Goal: Transaction & Acquisition: Purchase product/service

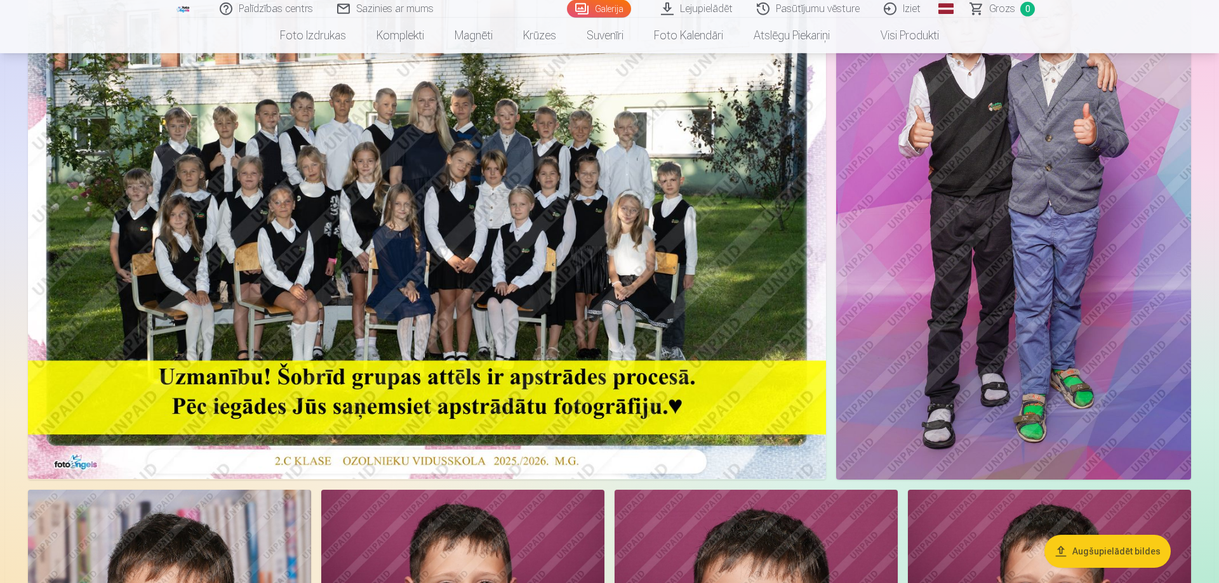
scroll to position [194, 0]
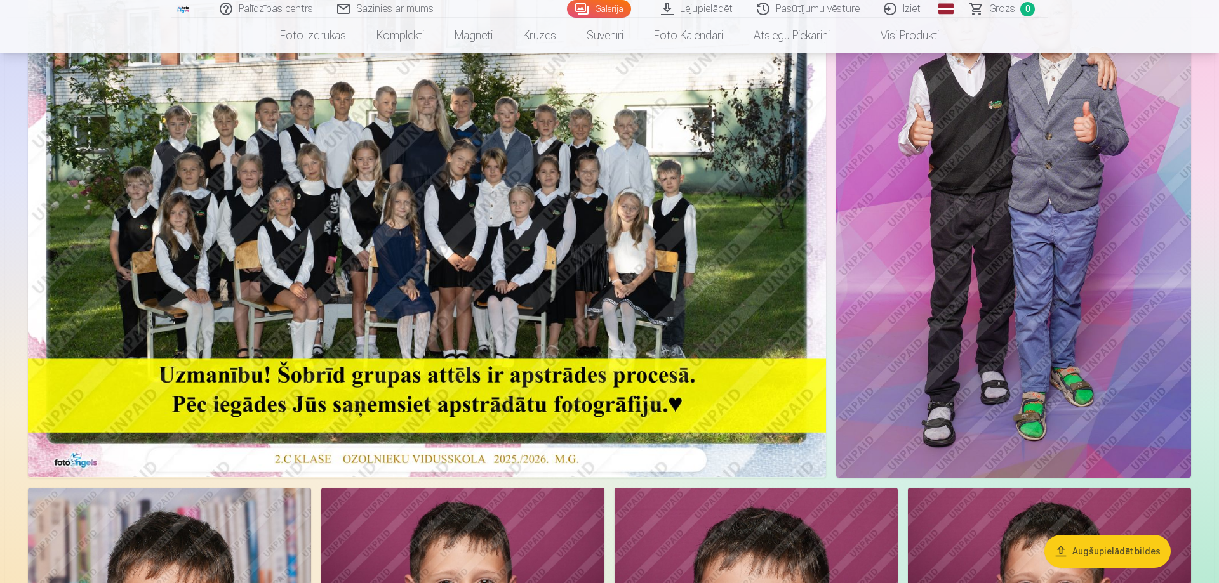
click at [416, 298] on img at bounding box center [427, 211] width 798 height 532
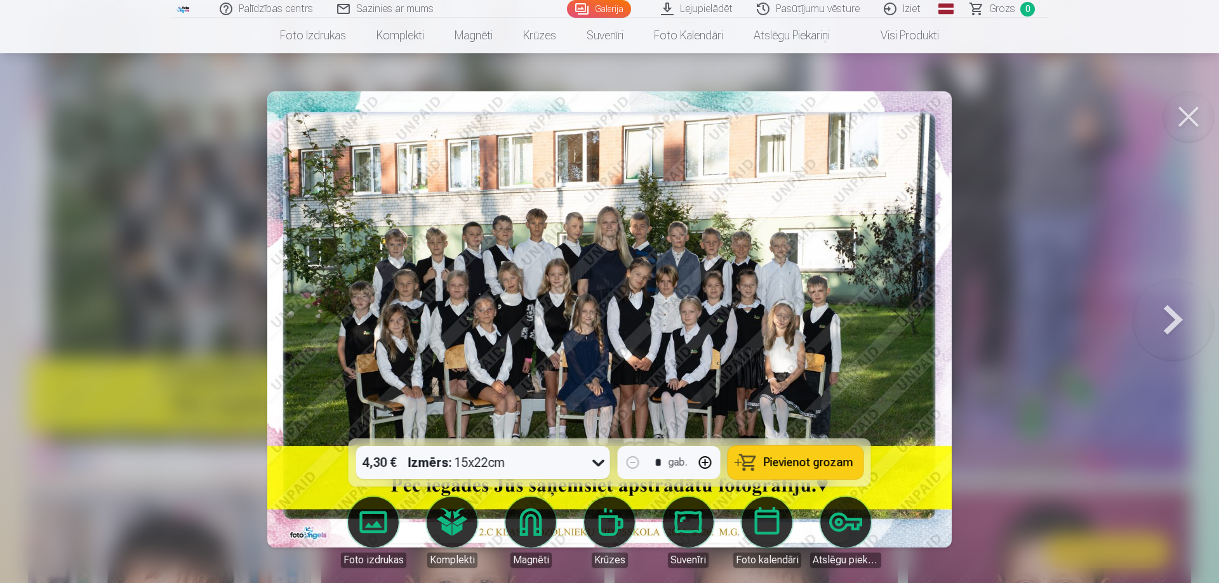
click at [787, 467] on span "Pievienot grozam" at bounding box center [809, 462] width 90 height 11
click at [1198, 113] on button at bounding box center [1188, 116] width 51 height 51
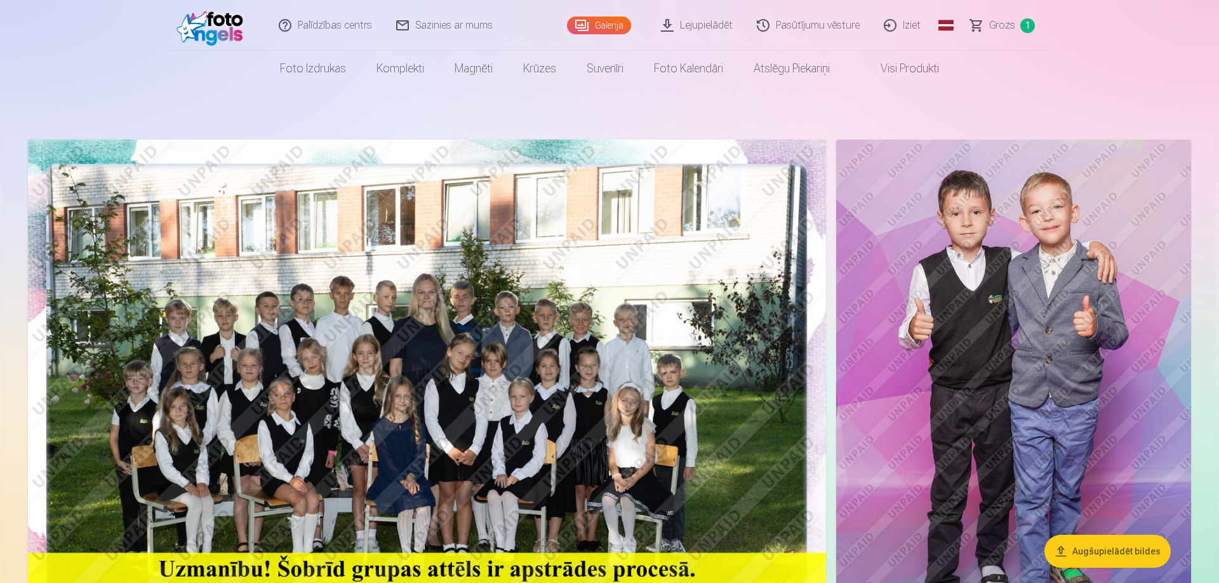
click at [952, 349] on img at bounding box center [1013, 406] width 355 height 533
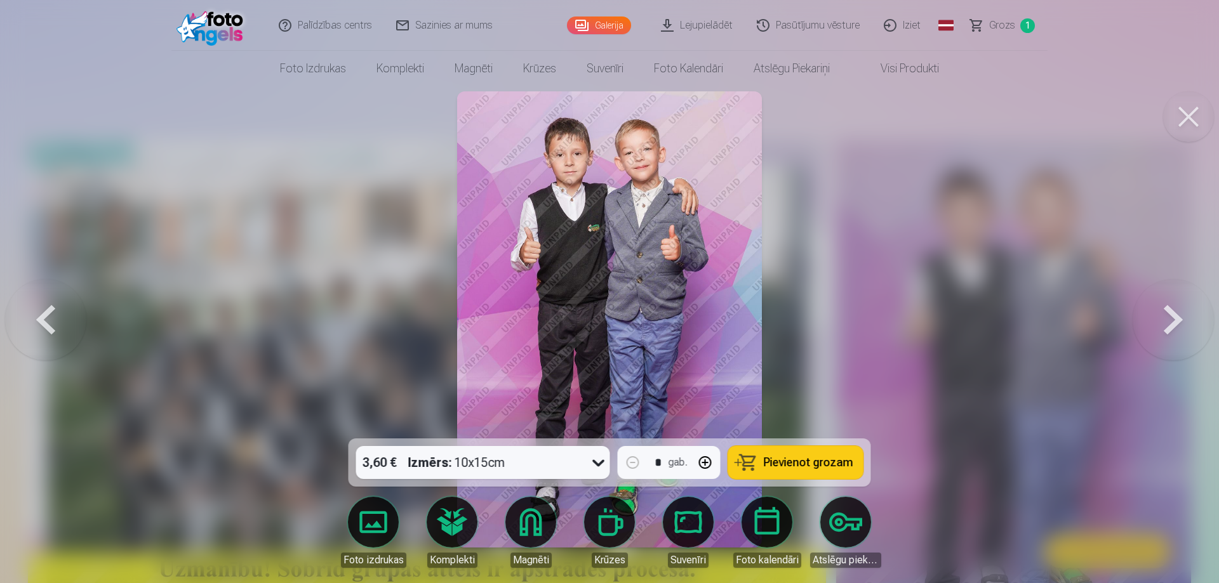
click at [784, 466] on span "Pievienot grozam" at bounding box center [809, 462] width 90 height 11
click at [1199, 117] on button at bounding box center [1188, 116] width 51 height 51
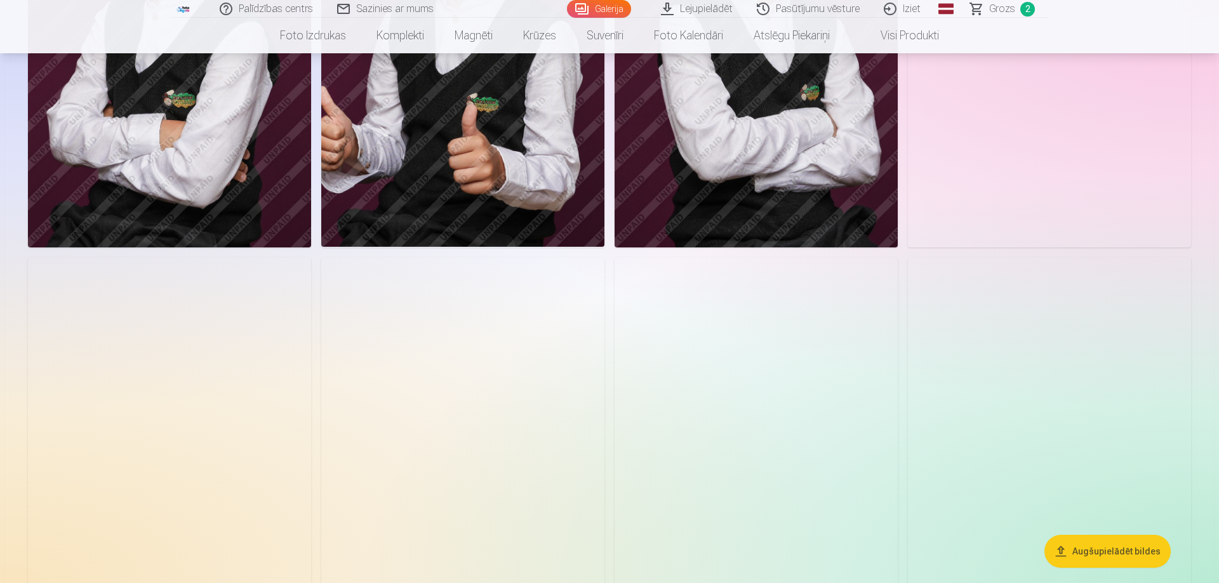
scroll to position [1360, 0]
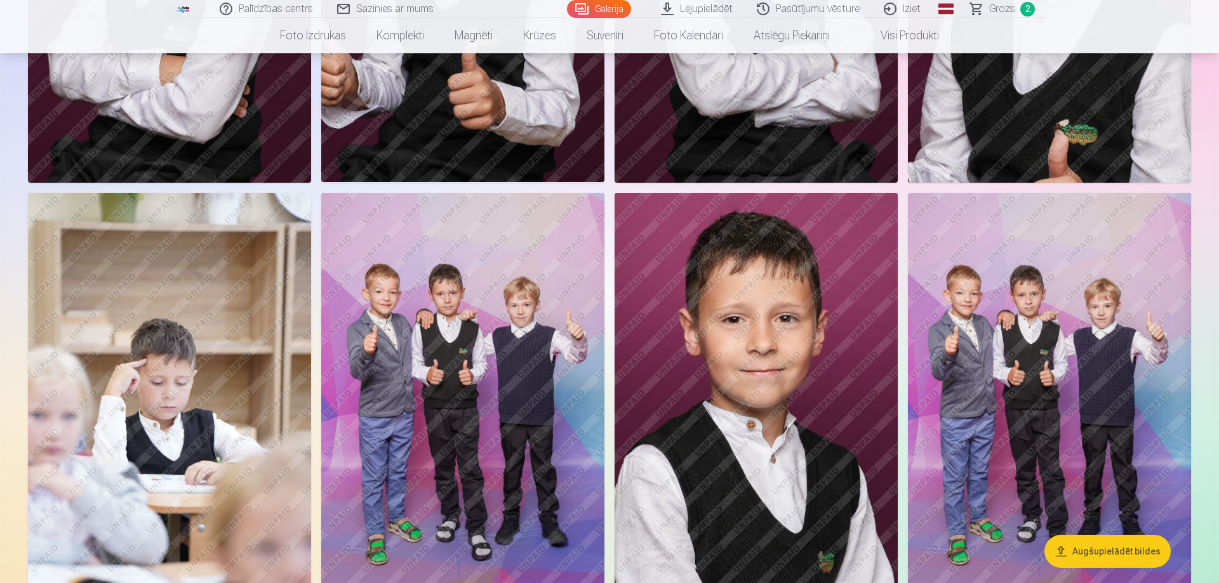
click at [463, 344] on img at bounding box center [462, 405] width 283 height 425
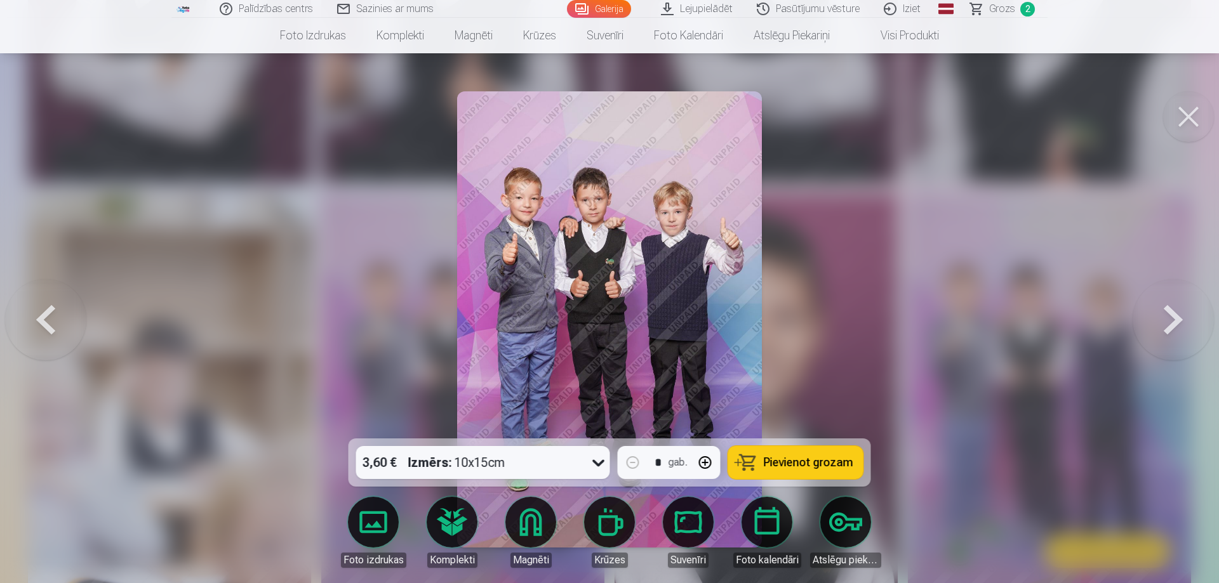
click at [791, 461] on span "Pievienot grozam" at bounding box center [809, 462] width 90 height 11
click at [583, 461] on div "3,60 € Izmērs : 10x15cm" at bounding box center [483, 462] width 254 height 33
click at [978, 339] on div at bounding box center [609, 291] width 1219 height 583
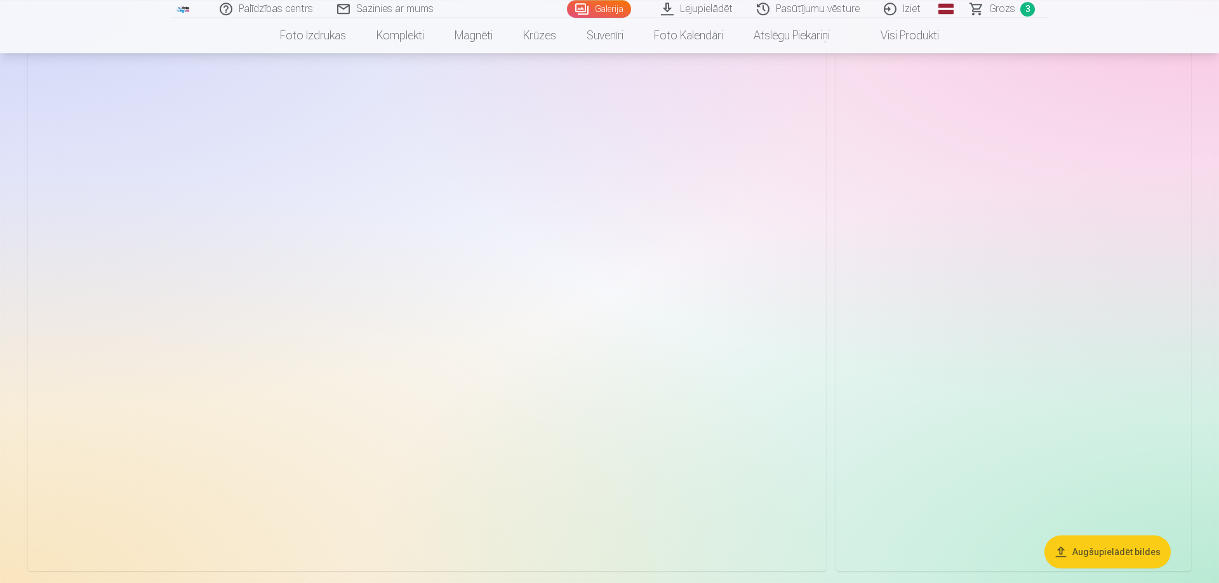
scroll to position [3496, 0]
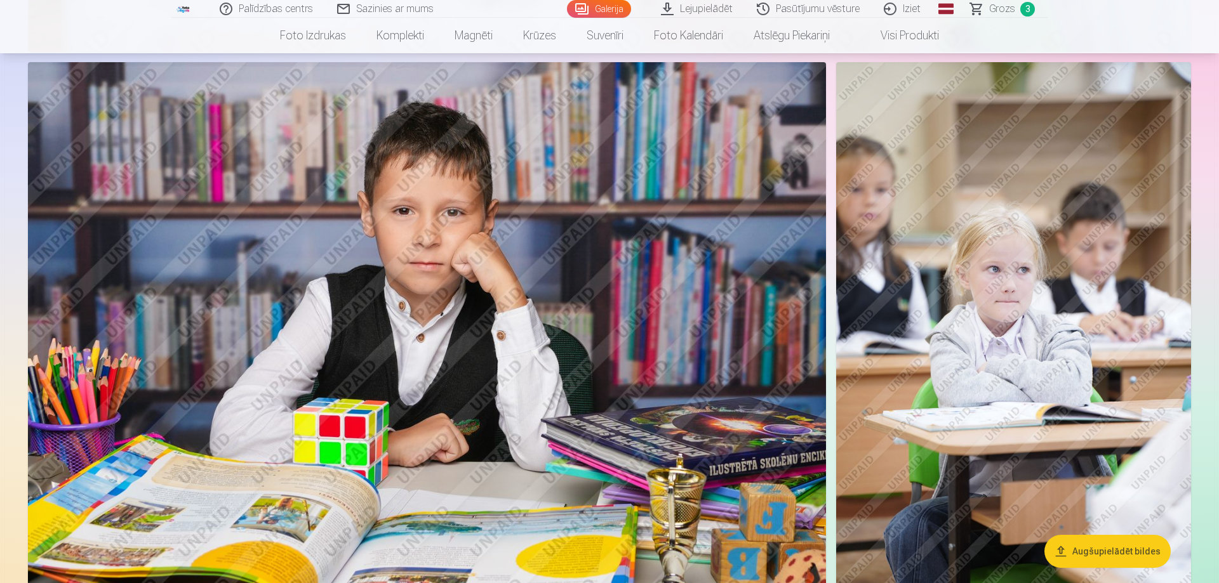
click at [436, 272] on img at bounding box center [427, 328] width 798 height 532
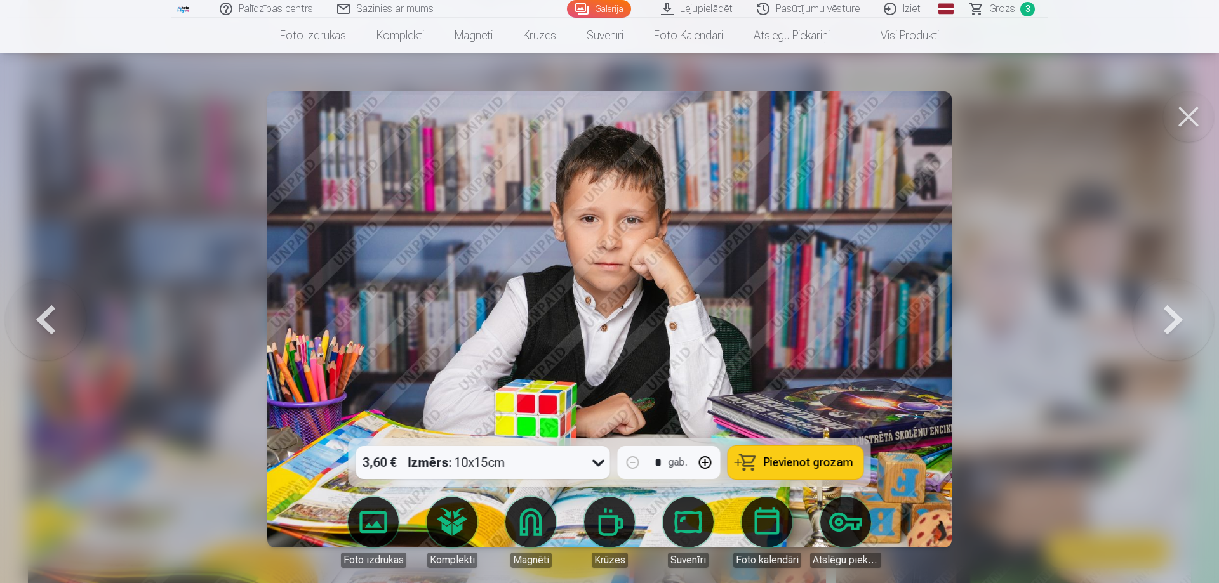
click at [1179, 126] on button at bounding box center [1188, 116] width 51 height 51
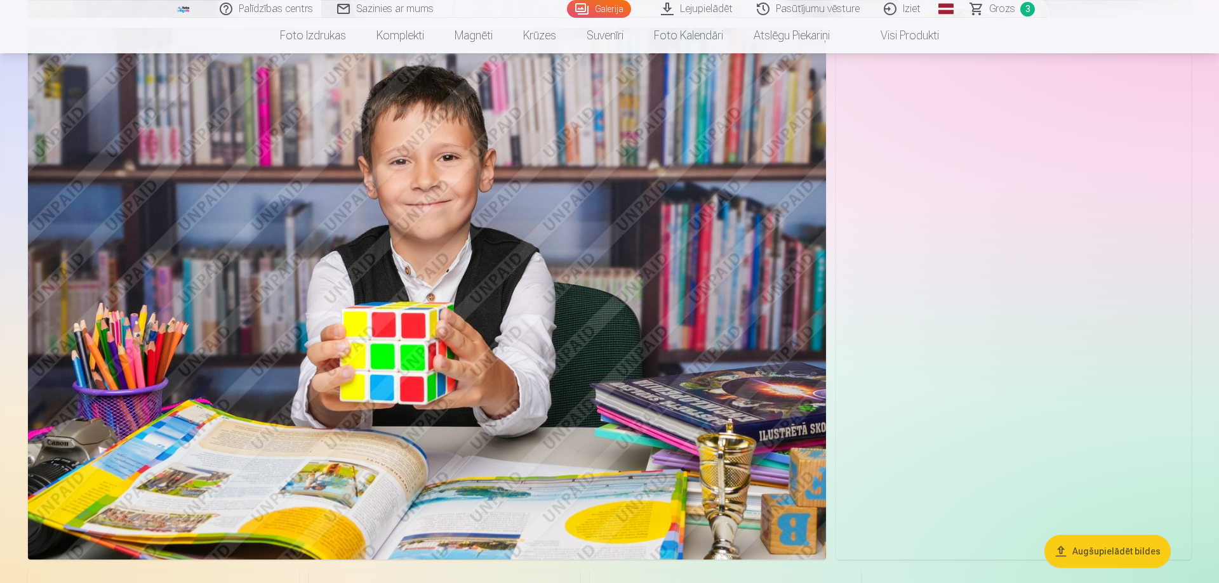
scroll to position [4532, 0]
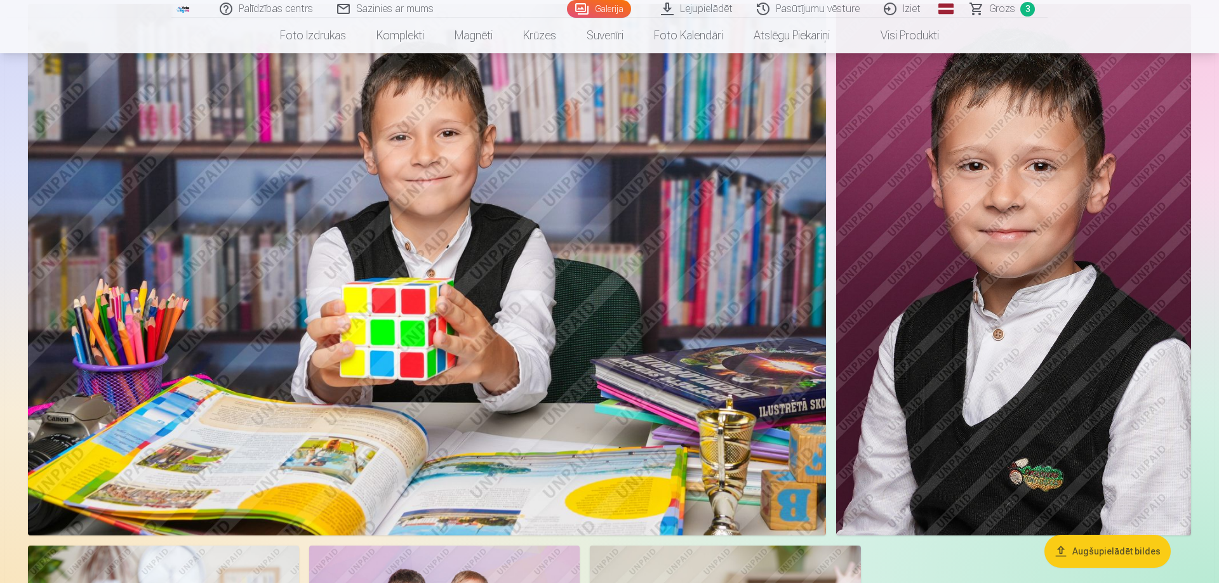
click at [984, 206] on img at bounding box center [1013, 270] width 355 height 532
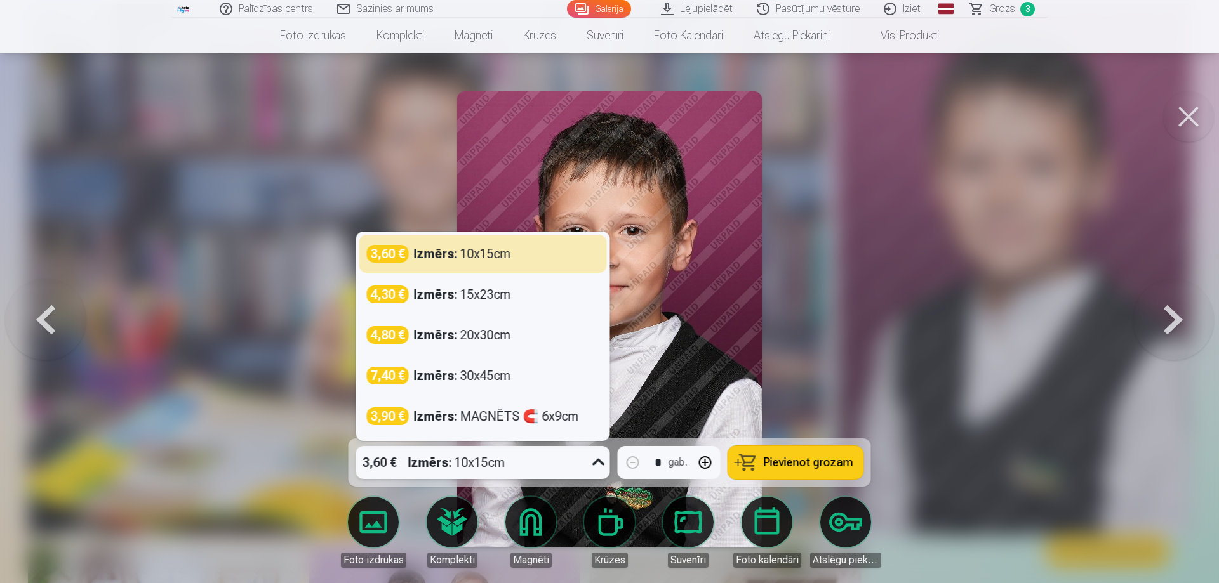
click at [542, 468] on div "3,60 € Izmērs : 10x15cm" at bounding box center [471, 462] width 230 height 33
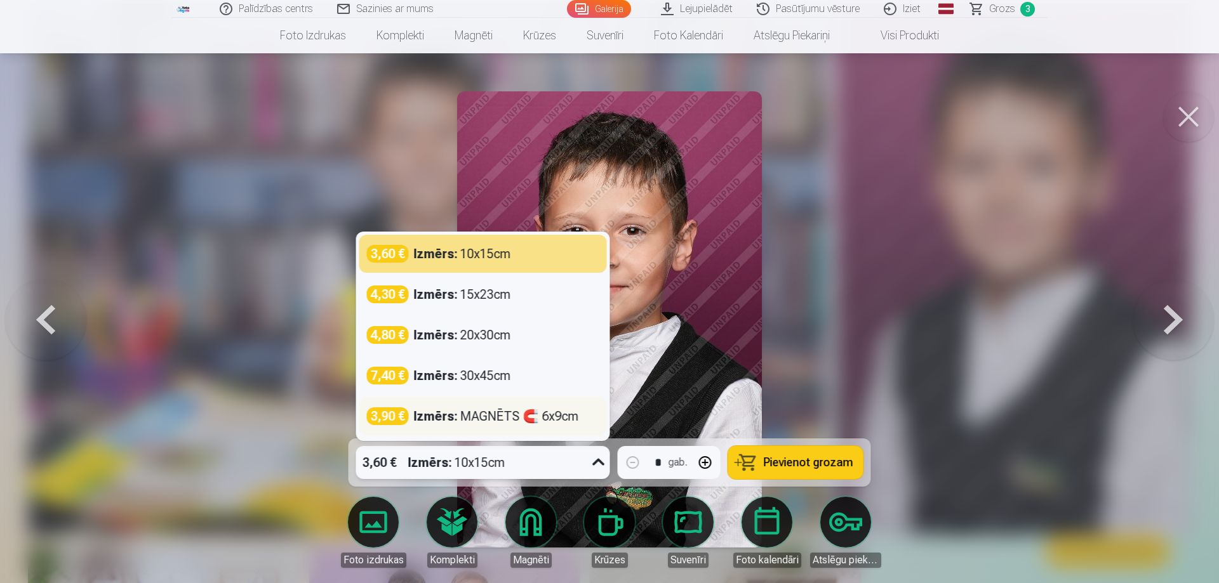
click at [465, 416] on div "Izmērs : MAGNĒTS 🧲 6x9cm" at bounding box center [496, 417] width 165 height 18
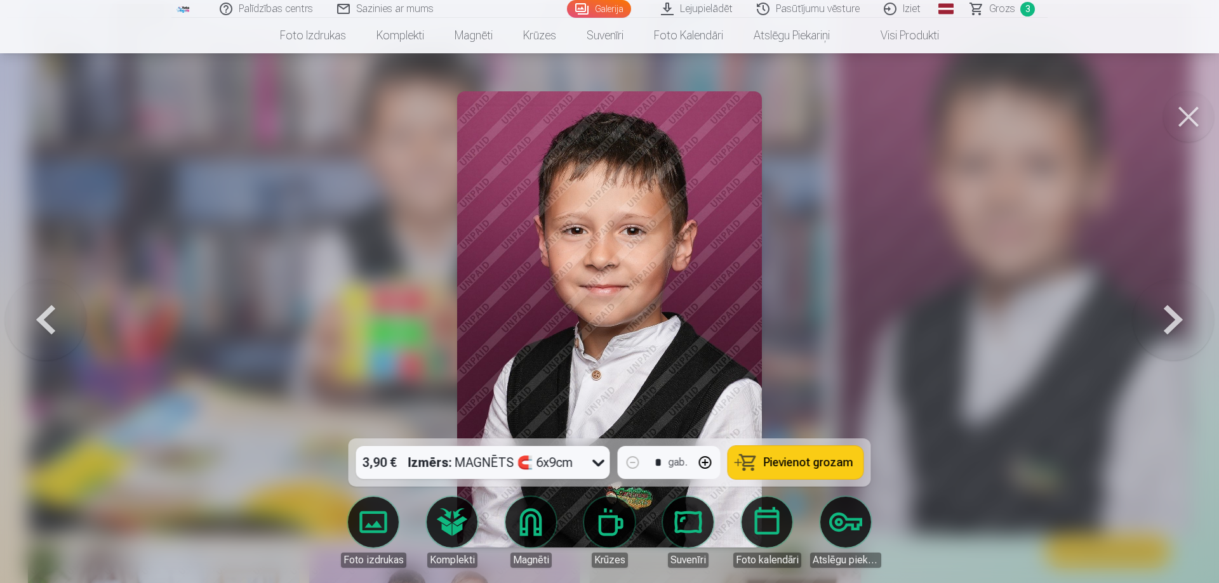
click at [701, 466] on button "button" at bounding box center [705, 463] width 30 height 30
click at [804, 459] on span "Pievienot grozam" at bounding box center [809, 462] width 90 height 11
type input "*"
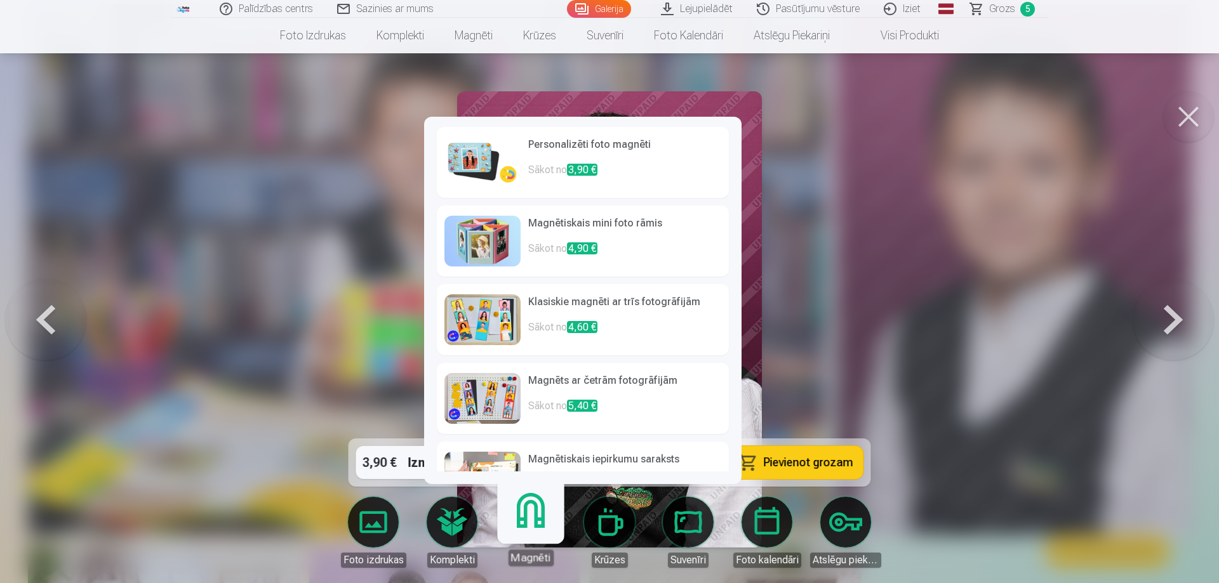
click at [583, 161] on h6 "Personalizēti foto magnēti" at bounding box center [624, 149] width 193 height 25
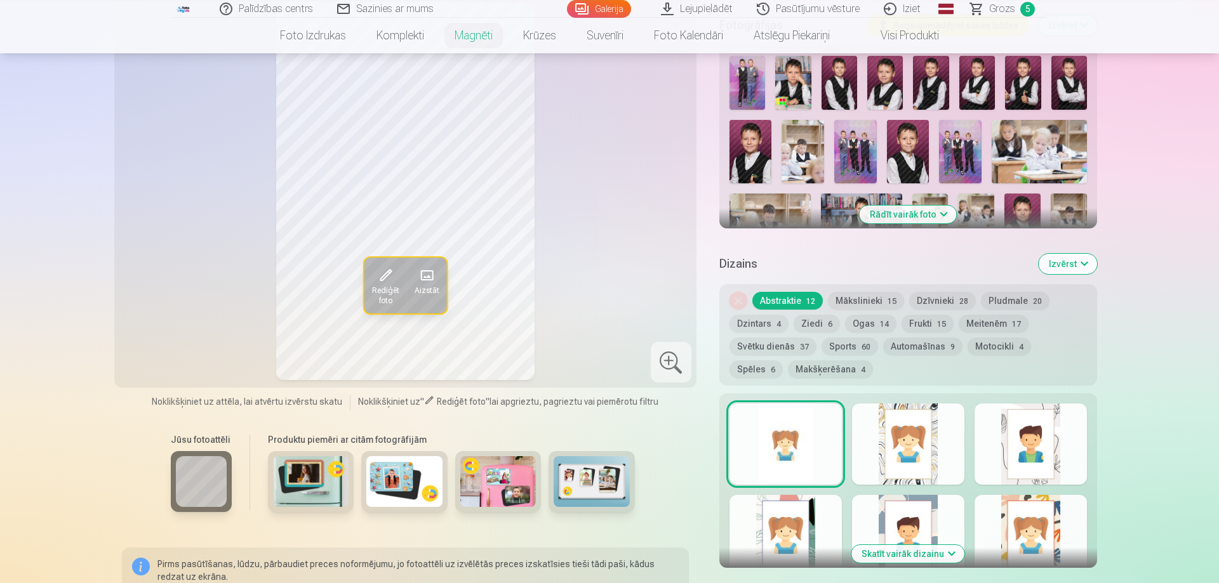
scroll to position [518, 0]
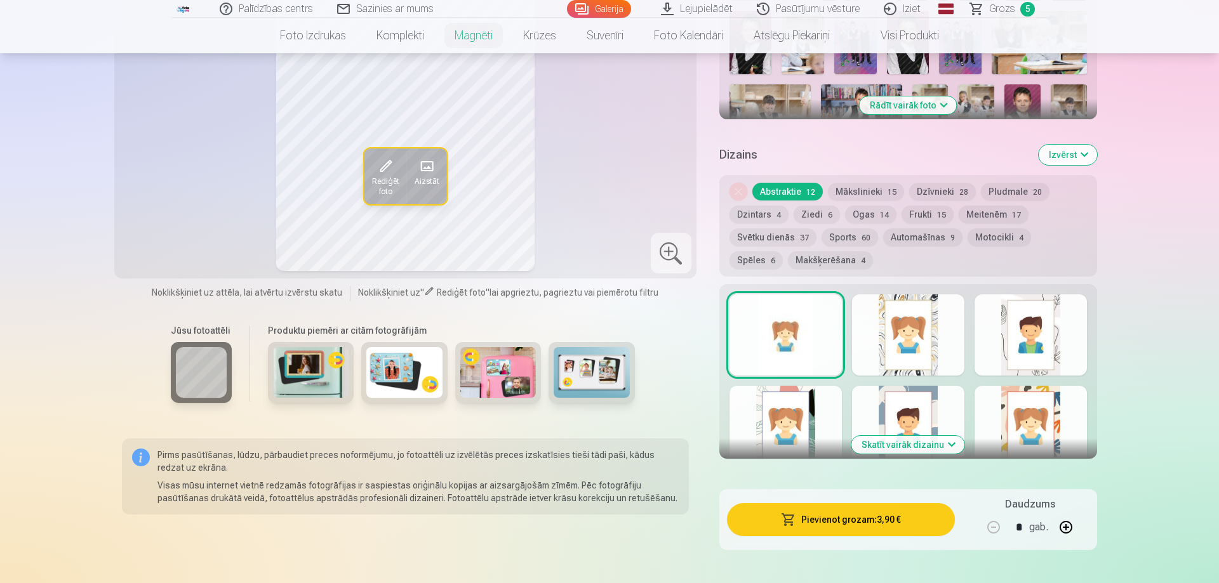
click at [312, 355] on img at bounding box center [311, 372] width 76 height 51
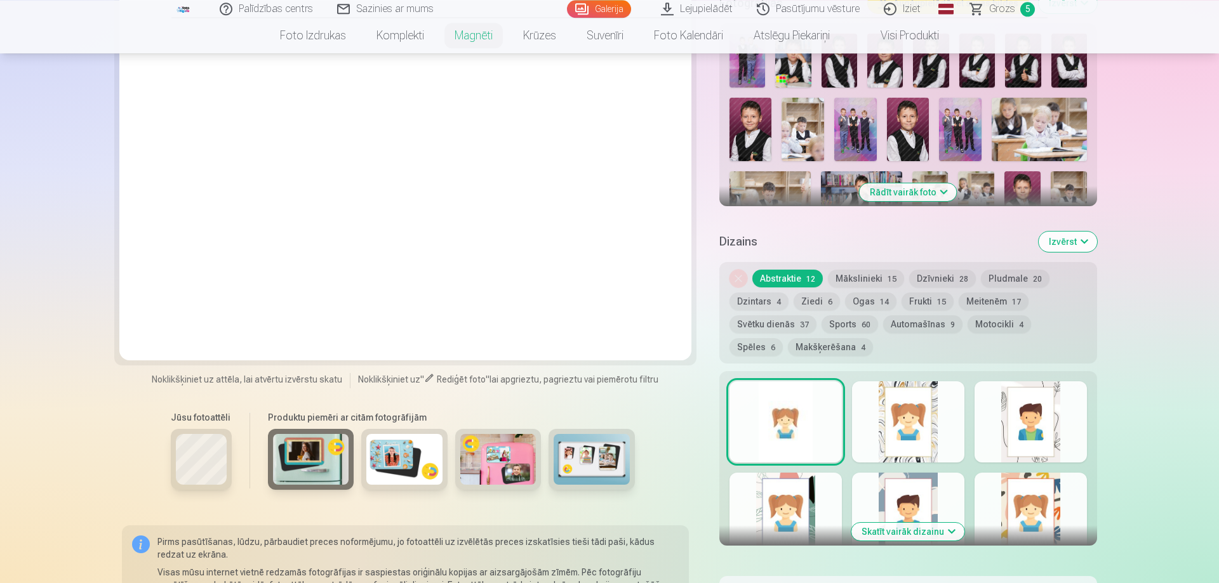
scroll to position [259, 0]
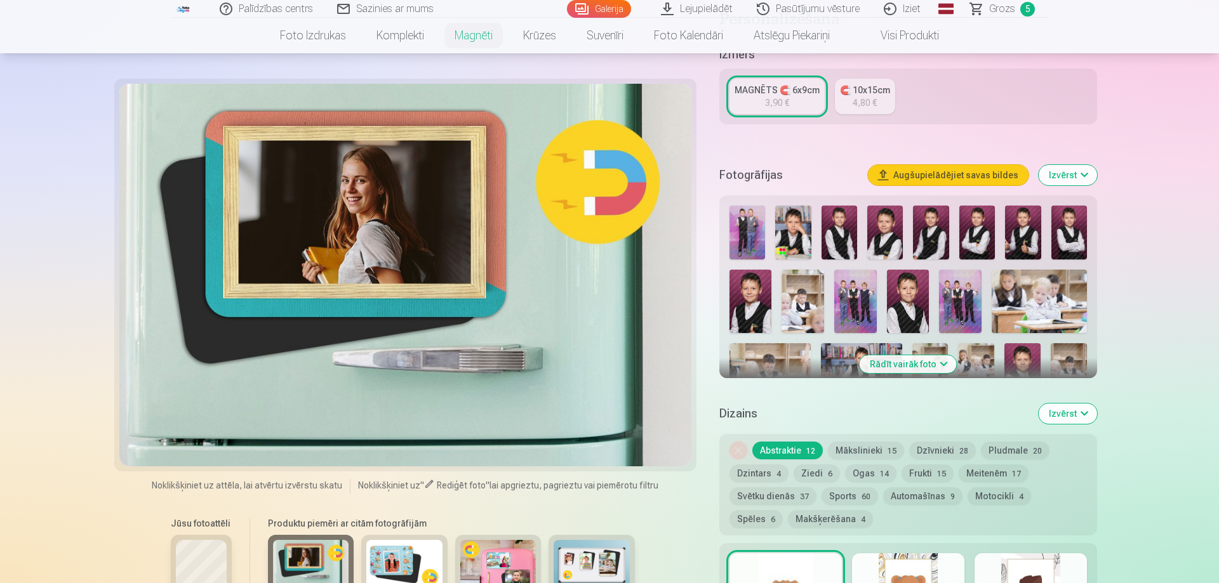
click at [406, 564] on img at bounding box center [404, 565] width 76 height 51
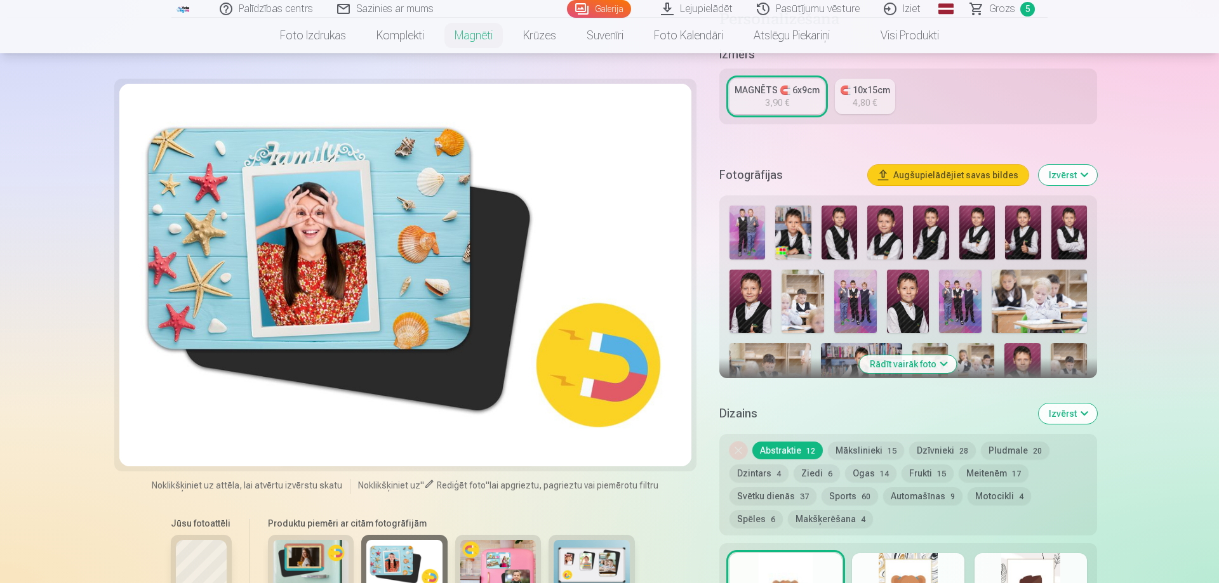
click at [502, 554] on img at bounding box center [498, 565] width 76 height 51
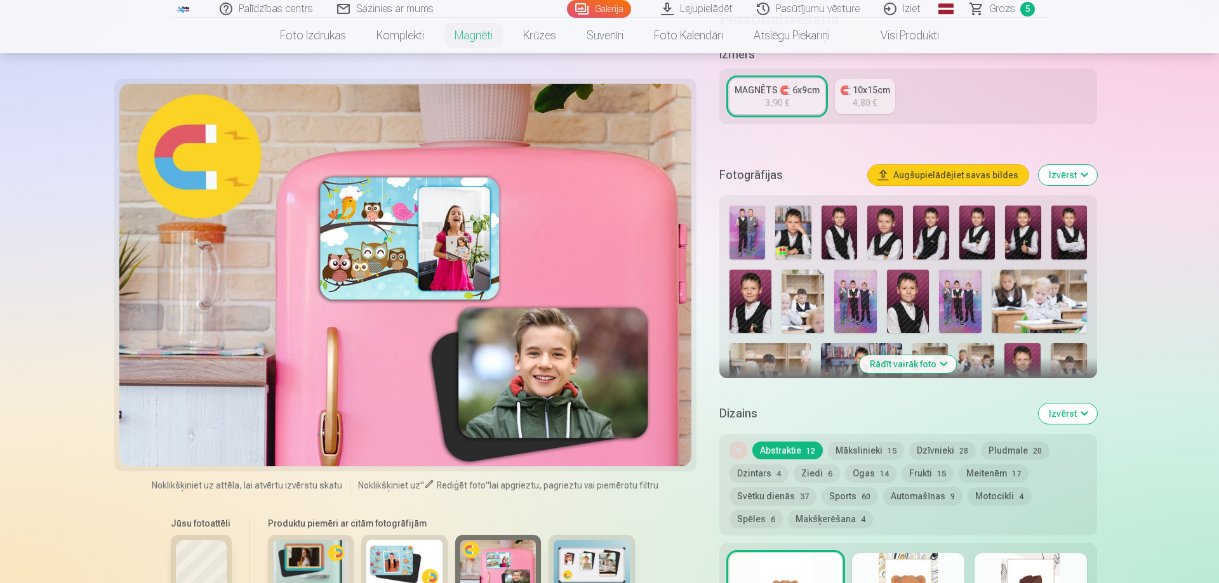
click at [597, 561] on img at bounding box center [592, 565] width 76 height 51
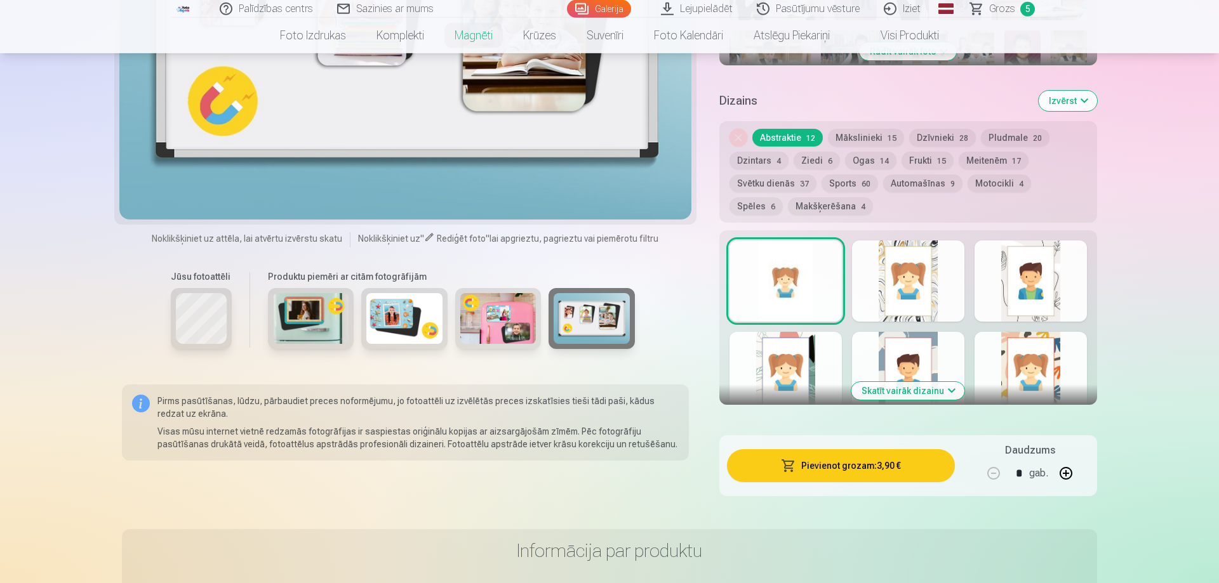
scroll to position [583, 0]
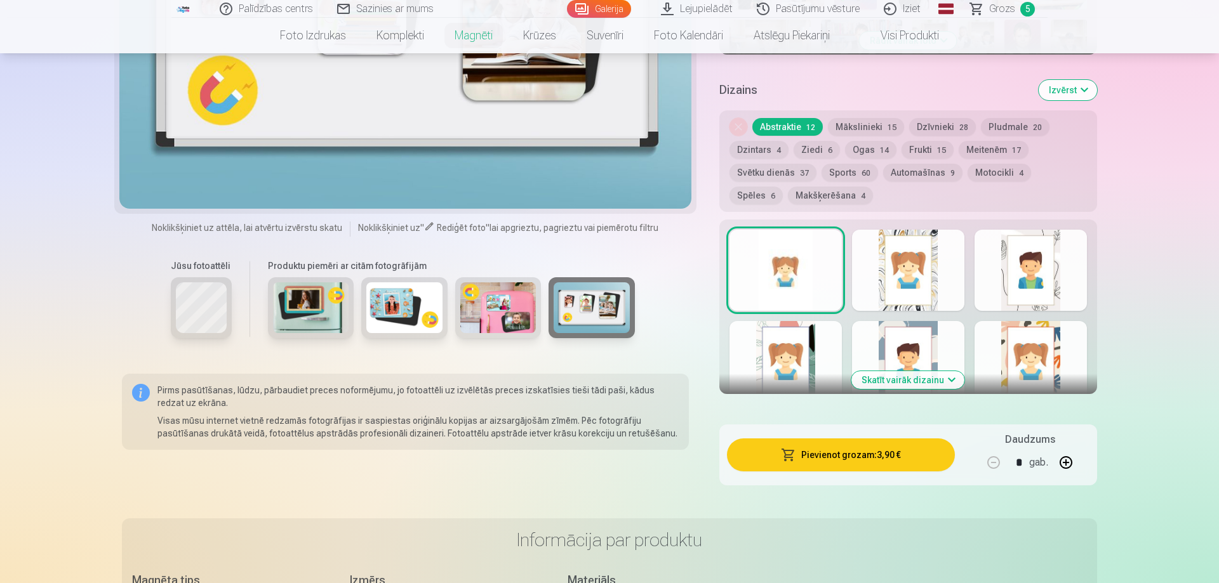
click at [1047, 260] on div at bounding box center [1030, 270] width 112 height 81
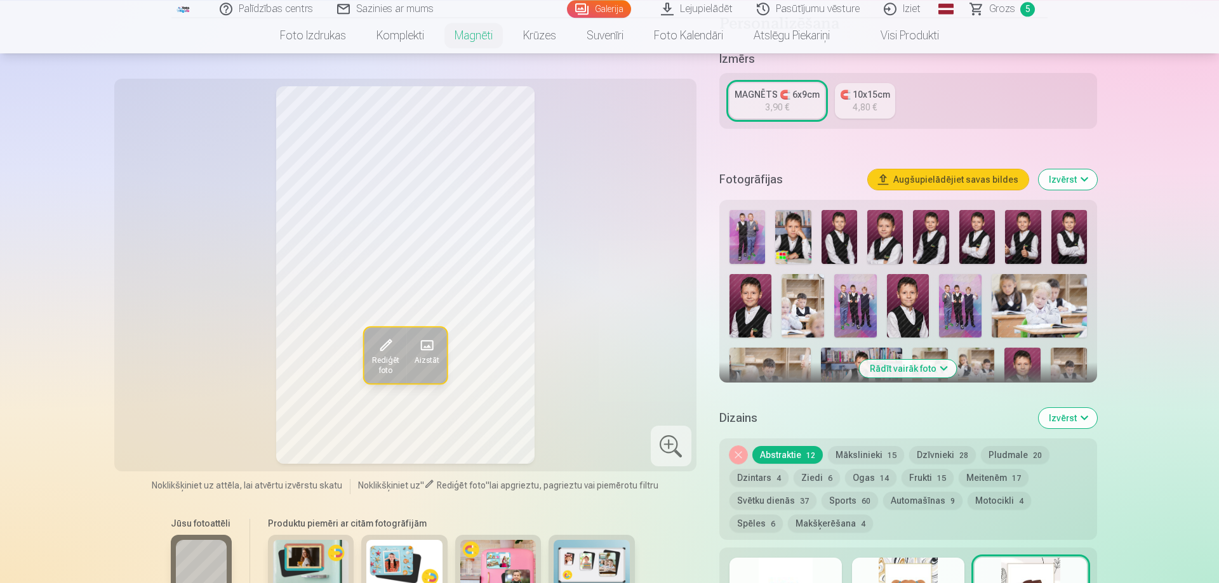
scroll to position [0, 0]
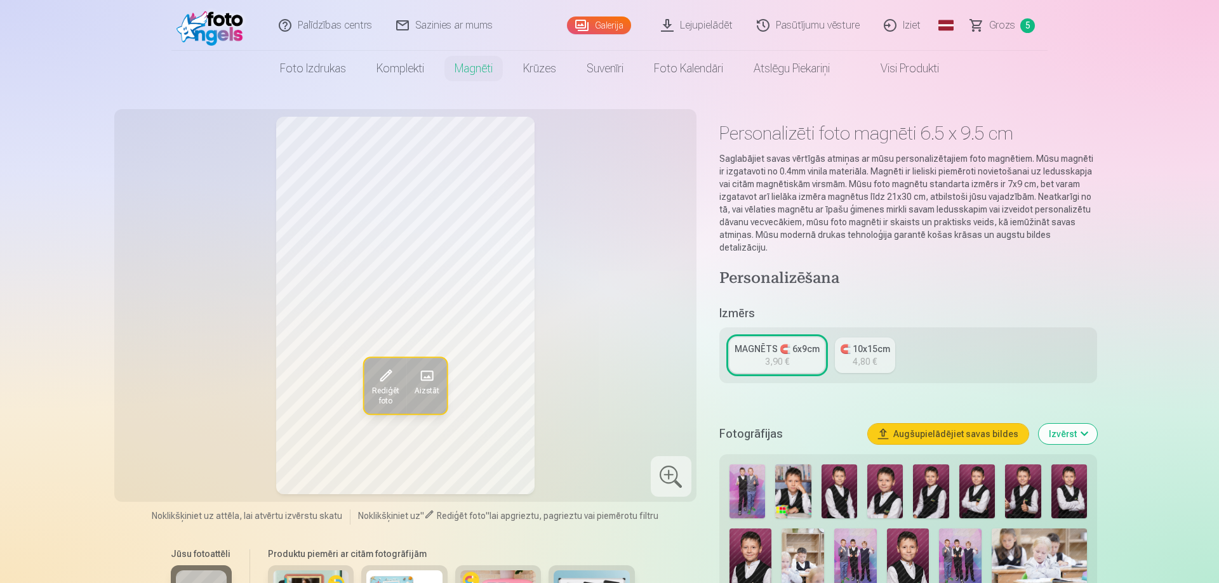
scroll to position [4532, 0]
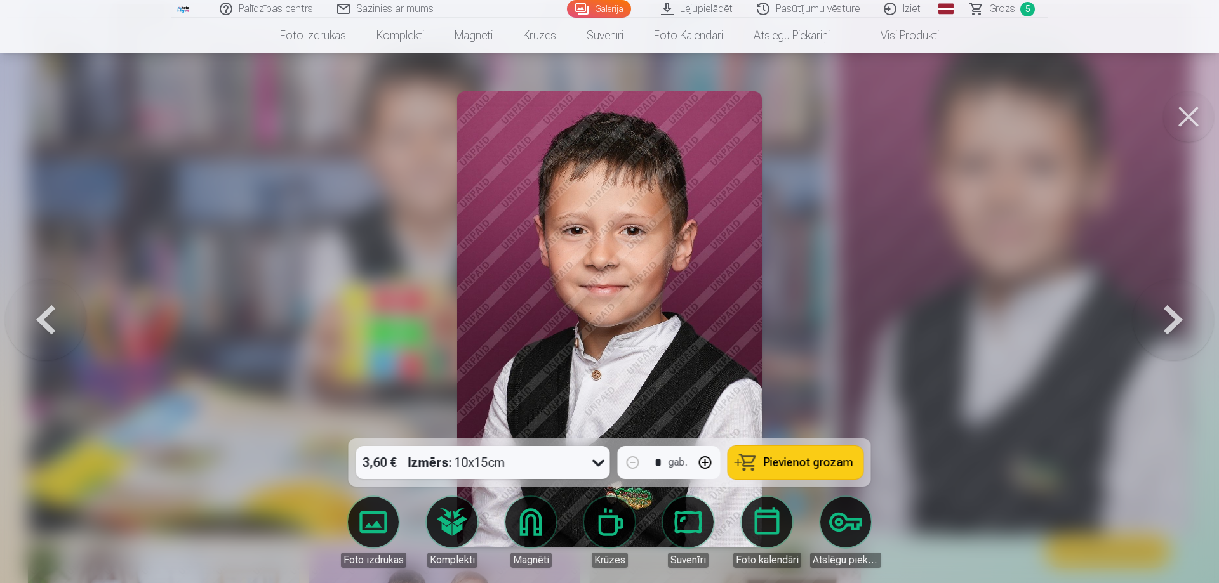
click at [615, 14] on link "Galerija" at bounding box center [599, 9] width 64 height 18
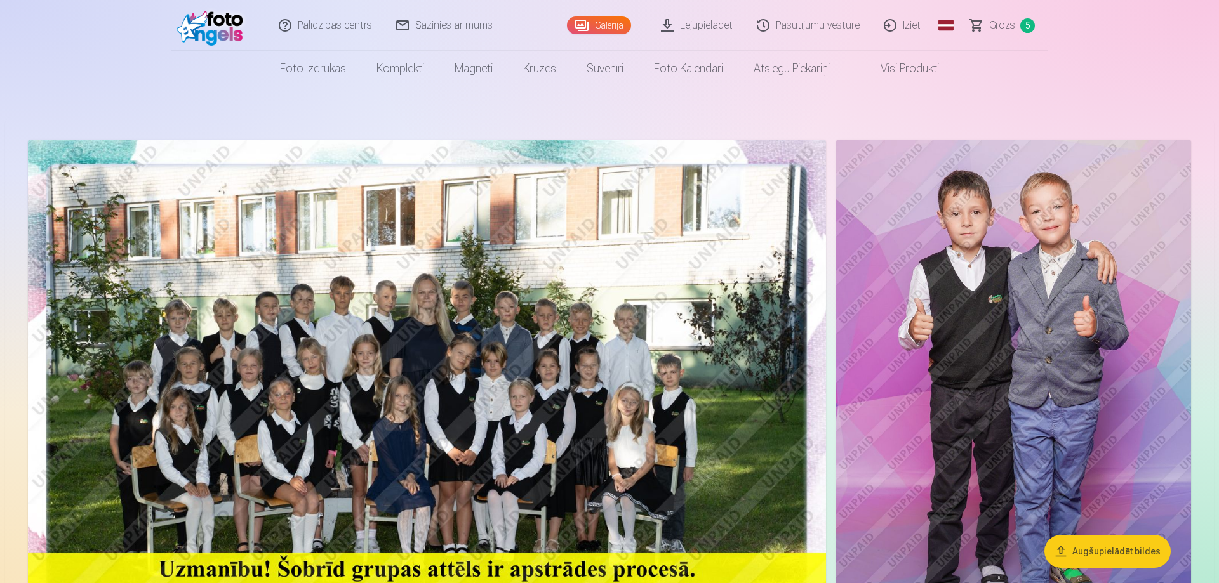
click at [723, 26] on link "Lejupielādēt" at bounding box center [697, 25] width 96 height 51
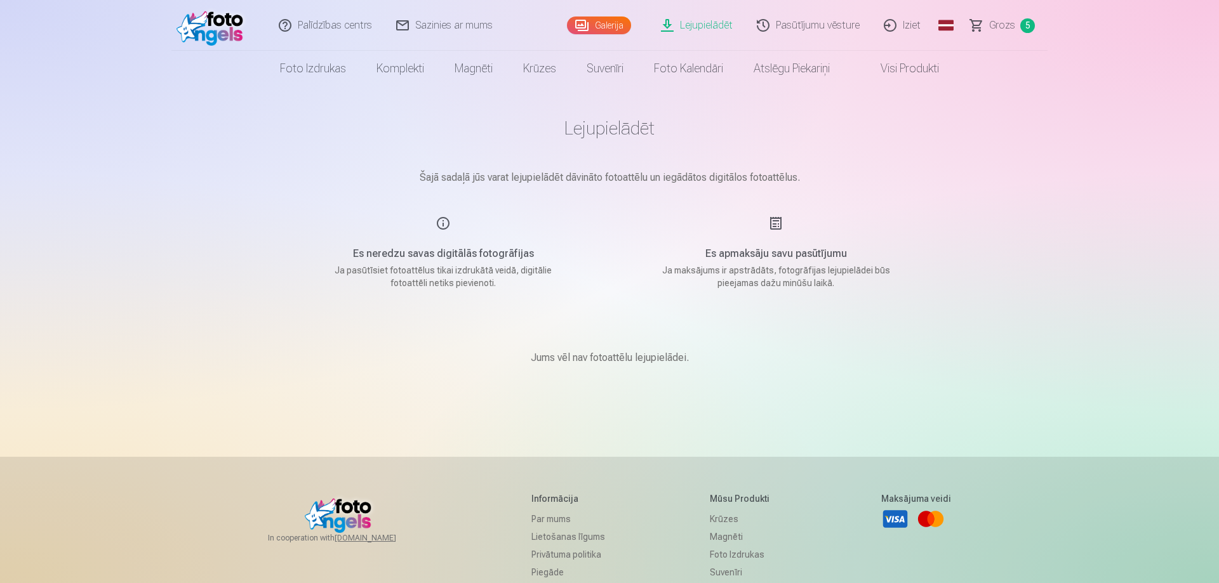
click at [220, 25] on img at bounding box center [212, 25] width 73 height 41
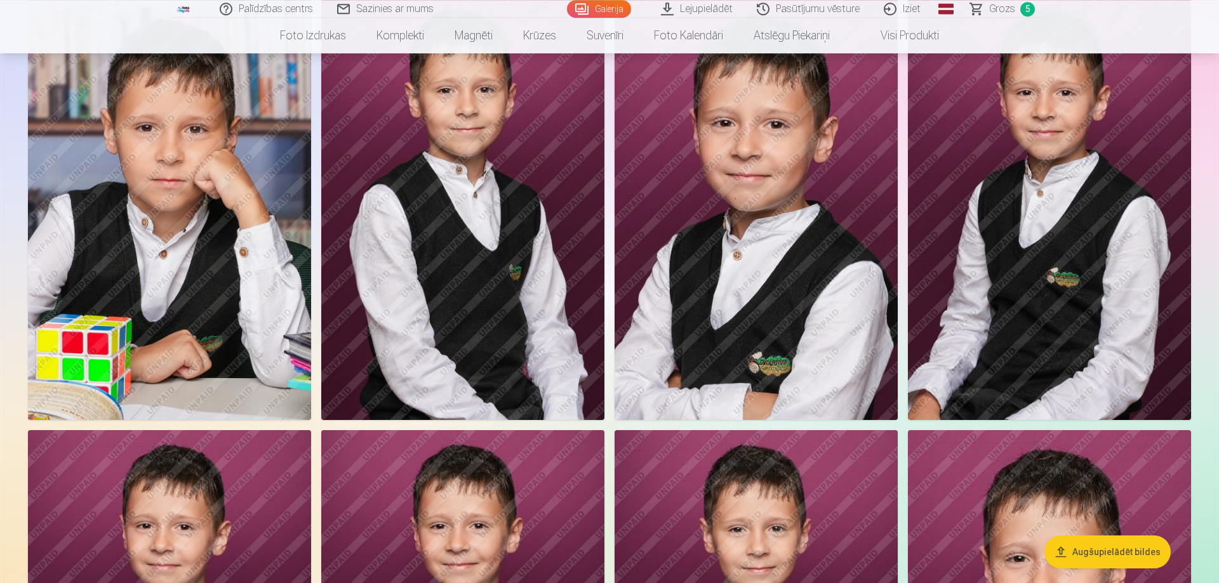
scroll to position [647, 0]
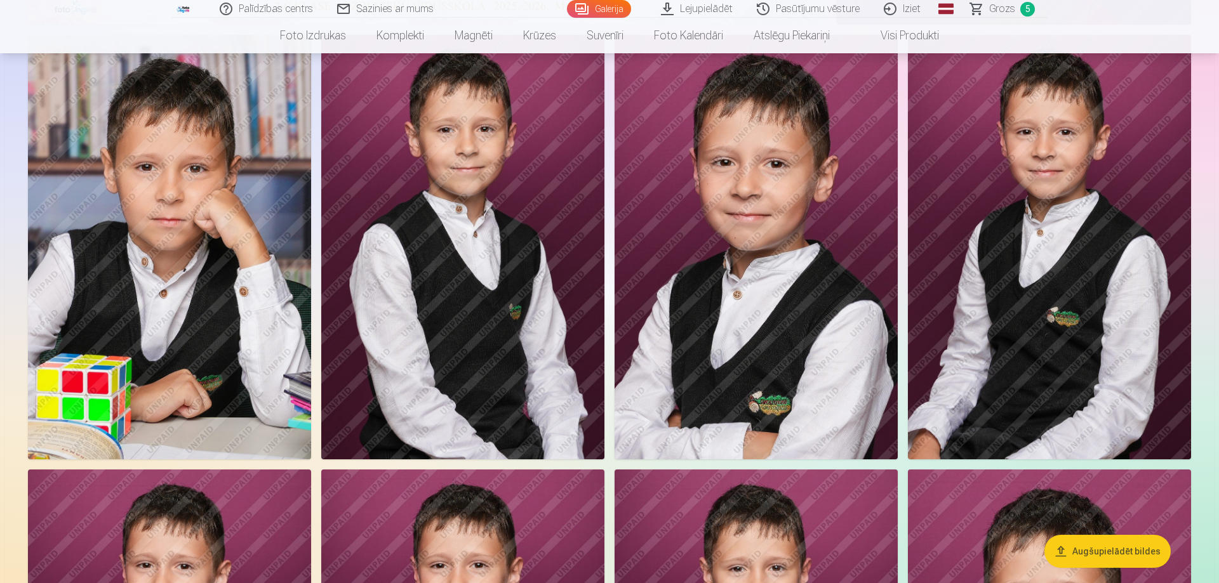
click at [1000, 11] on span "Grozs" at bounding box center [1002, 8] width 26 height 15
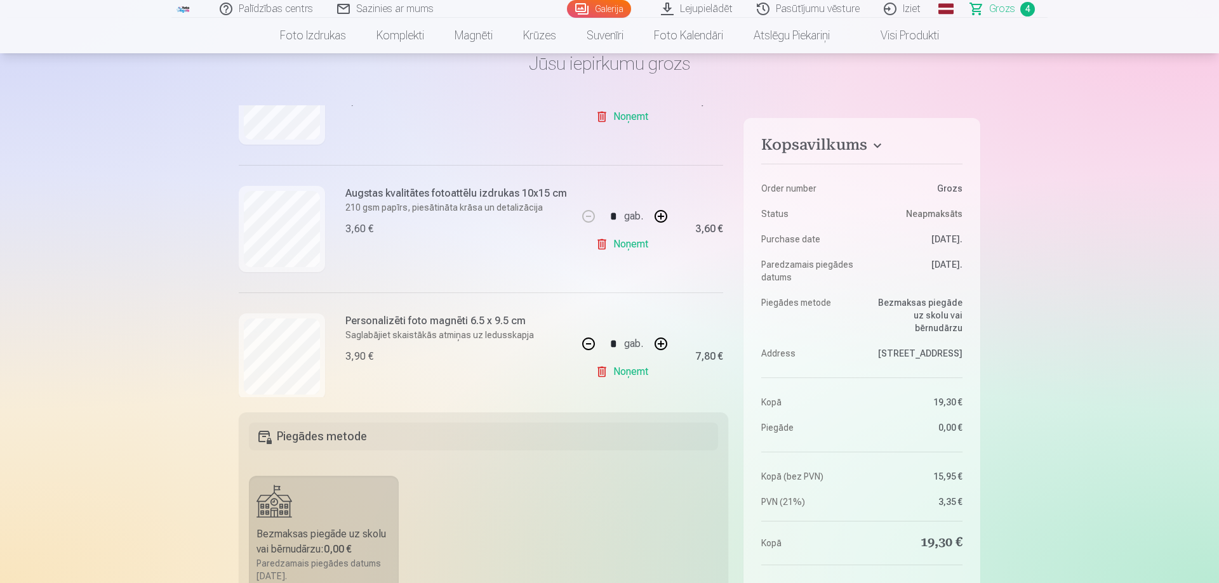
scroll to position [373, 0]
